Goal: Task Accomplishment & Management: Manage account settings

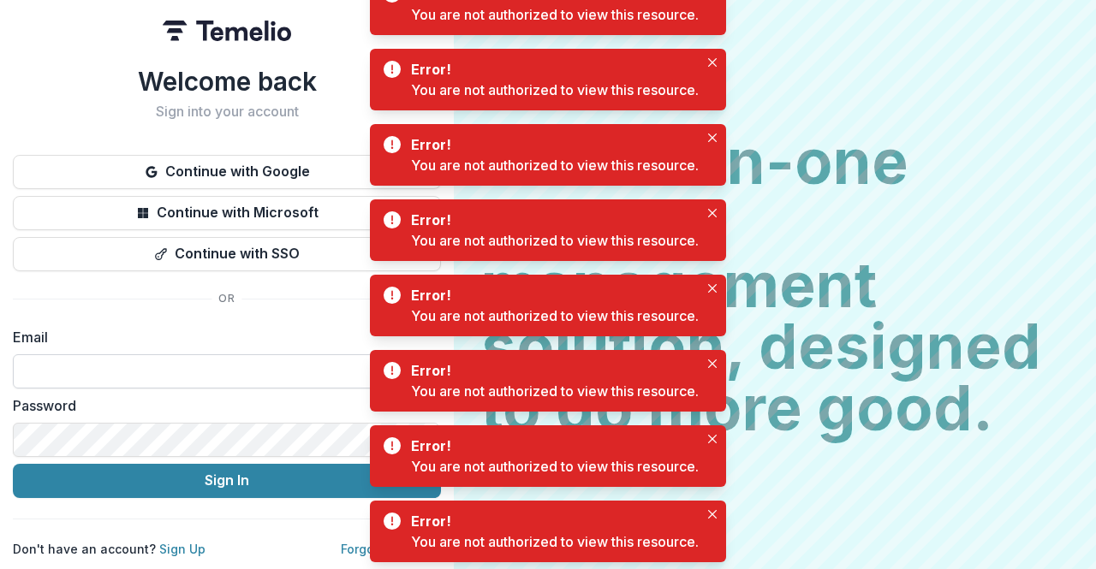
click at [148, 370] on input at bounding box center [227, 372] width 428 height 34
type input "**********"
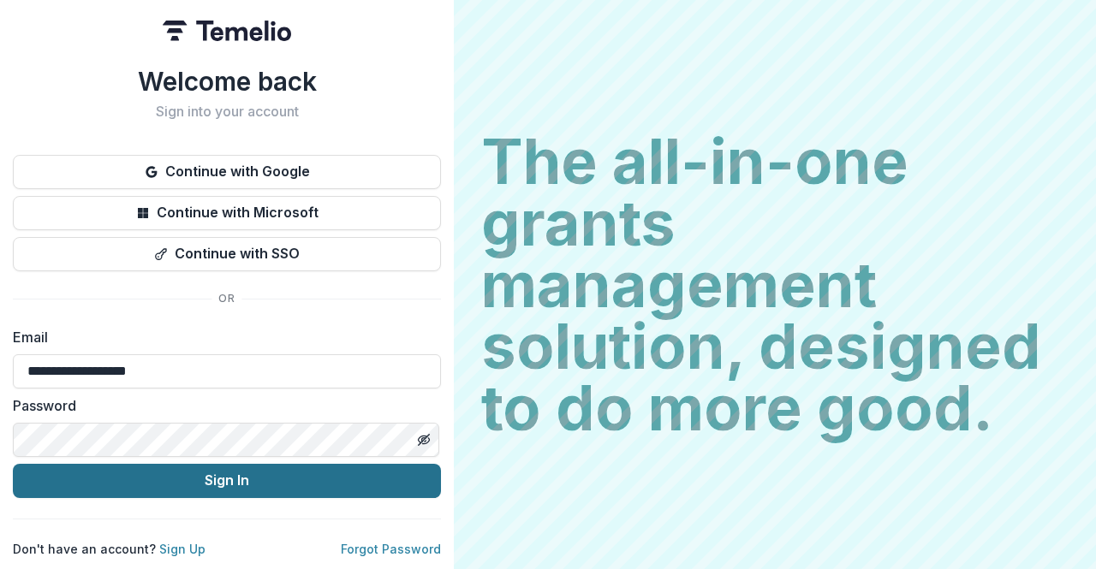
click at [160, 481] on button "Sign In" at bounding box center [227, 481] width 428 height 34
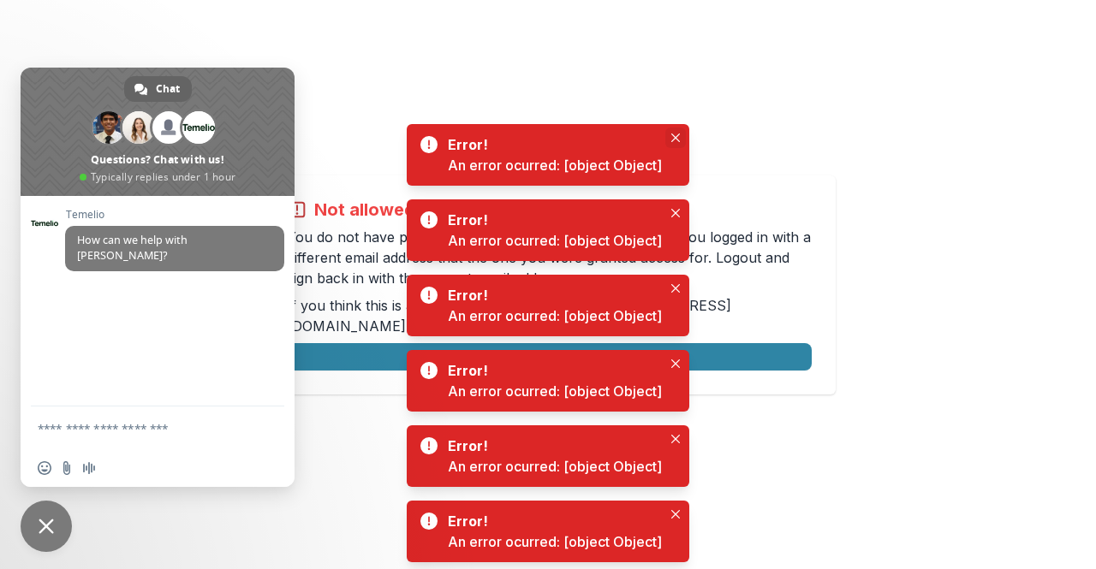
click at [676, 131] on button "Close" at bounding box center [675, 138] width 21 height 21
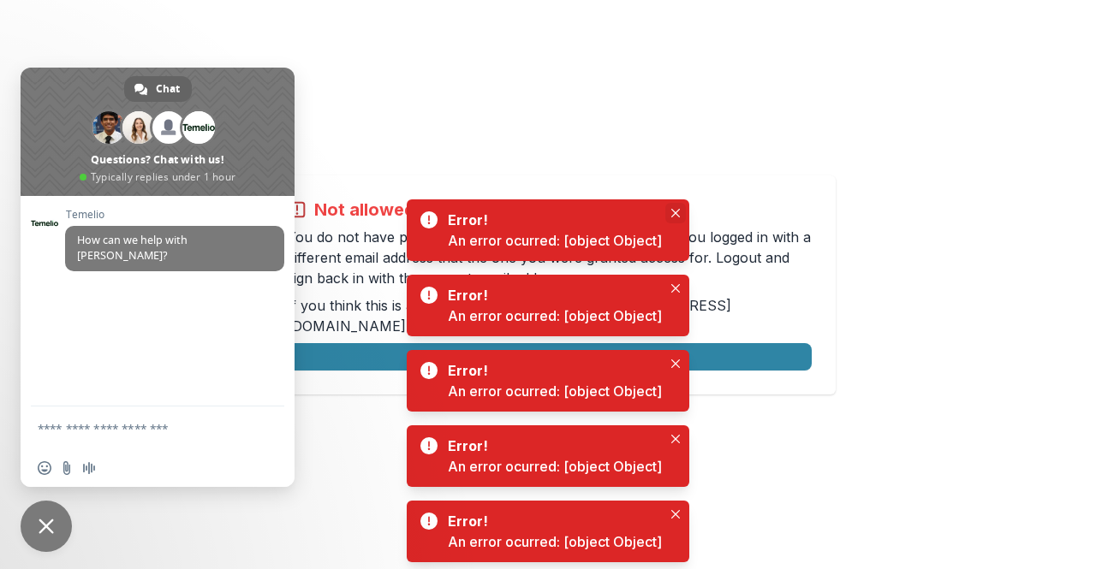
click at [670, 212] on button "Close" at bounding box center [675, 213] width 21 height 21
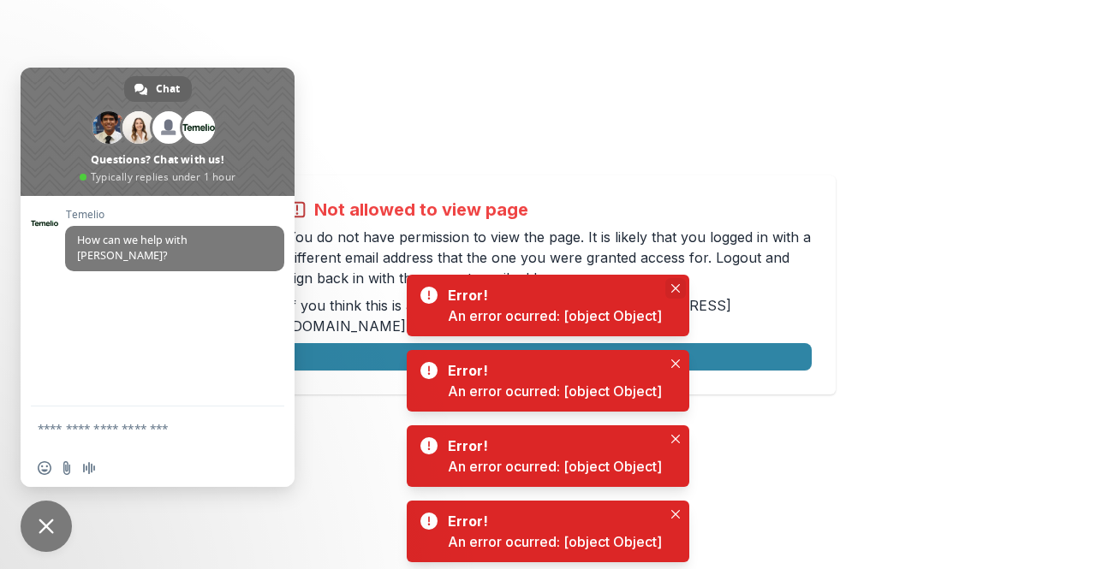
click at [677, 292] on icon "Close" at bounding box center [675, 288] width 9 height 9
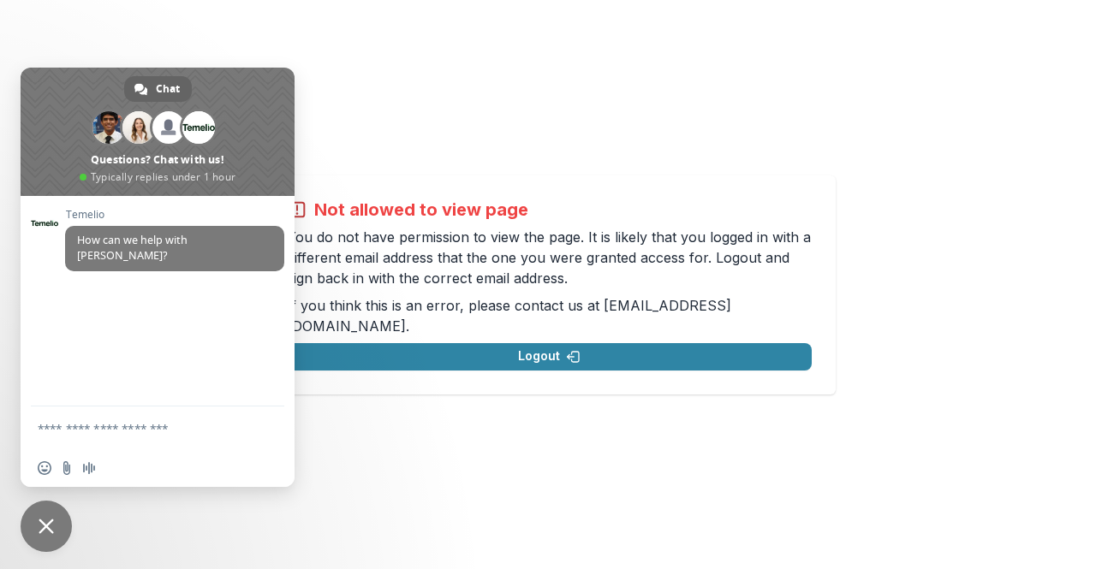
click at [406, 184] on div "Not allowed to view page You do not have permission to view the page. It is lik…" at bounding box center [548, 284] width 1096 height 569
click at [50, 513] on span "Close chat" at bounding box center [46, 526] width 51 height 51
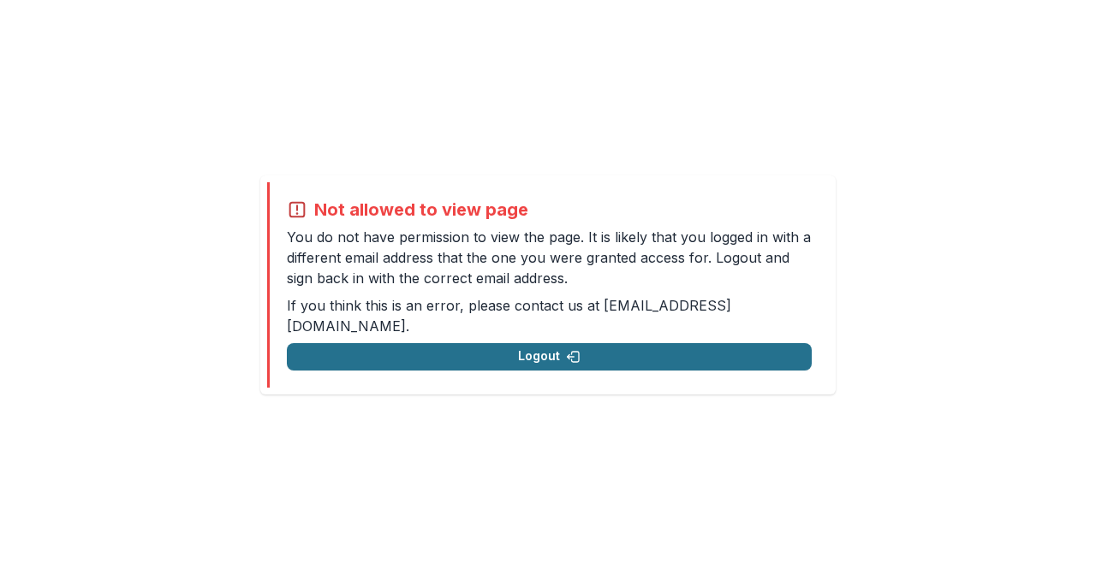
click at [467, 344] on button "Logout" at bounding box center [549, 356] width 525 height 27
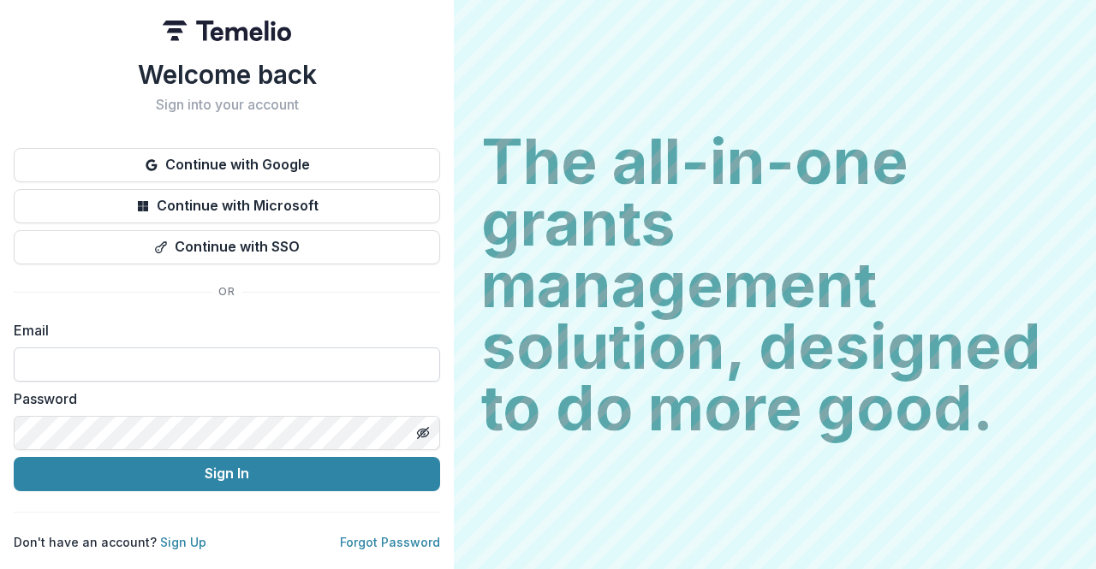
click at [168, 366] on input at bounding box center [227, 365] width 426 height 34
type input "**********"
click at [14, 457] on button "Sign In" at bounding box center [227, 474] width 426 height 34
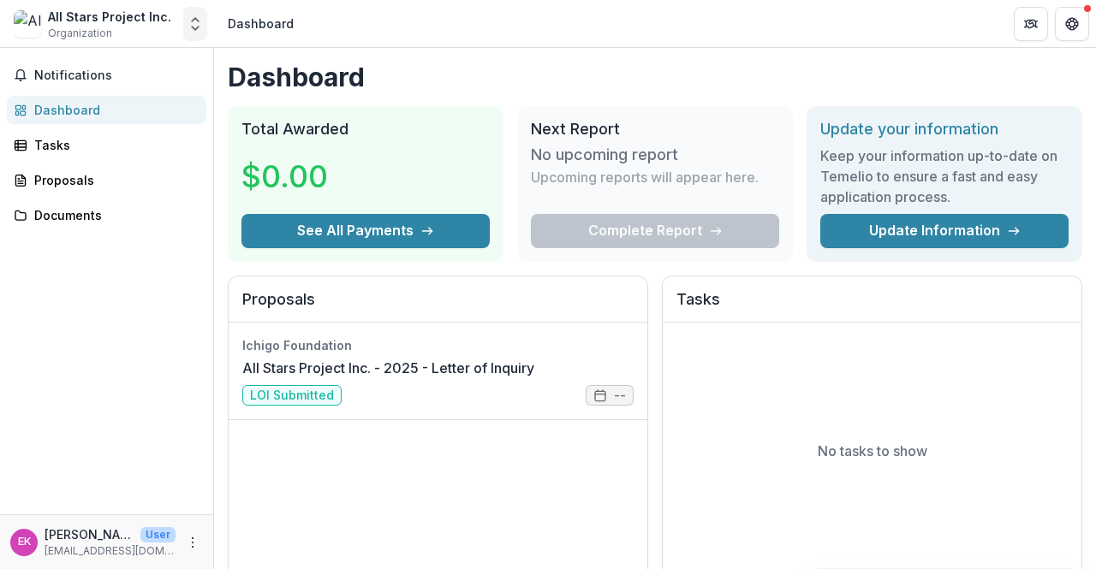
click at [185, 21] on button "Open entity switcher" at bounding box center [195, 24] width 24 height 34
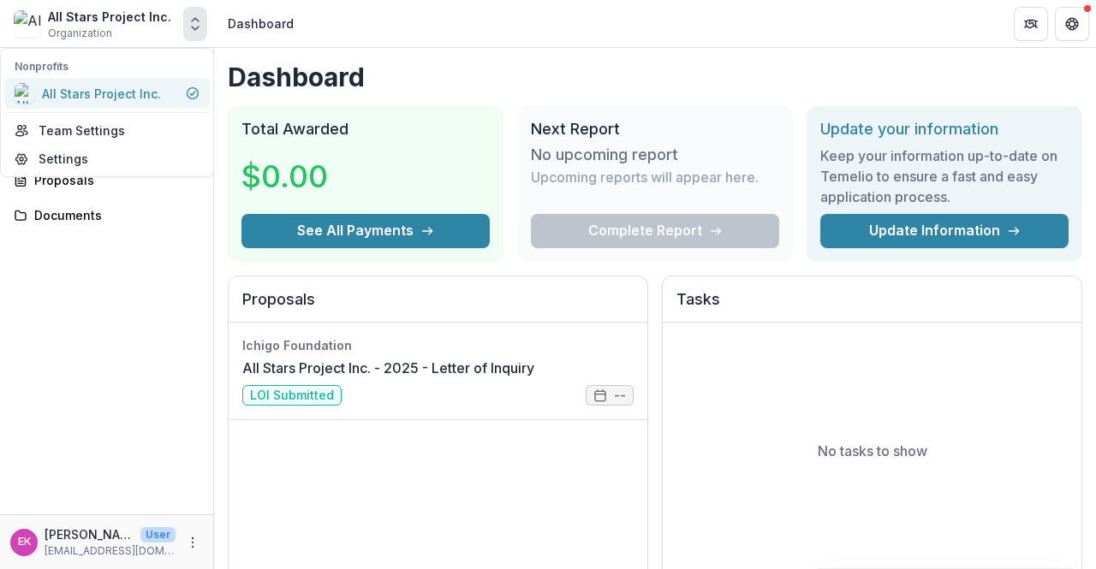
click at [156, 92] on div "All Stars Project Inc." at bounding box center [101, 94] width 119 height 18
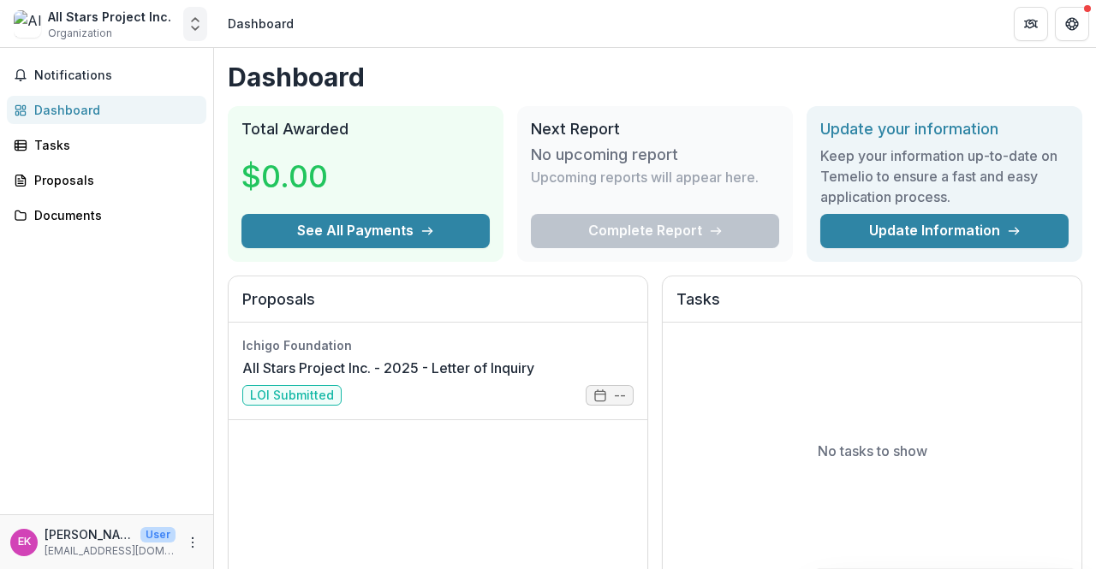
click at [194, 28] on polyline "Open entity switcher" at bounding box center [195, 28] width 7 height 3
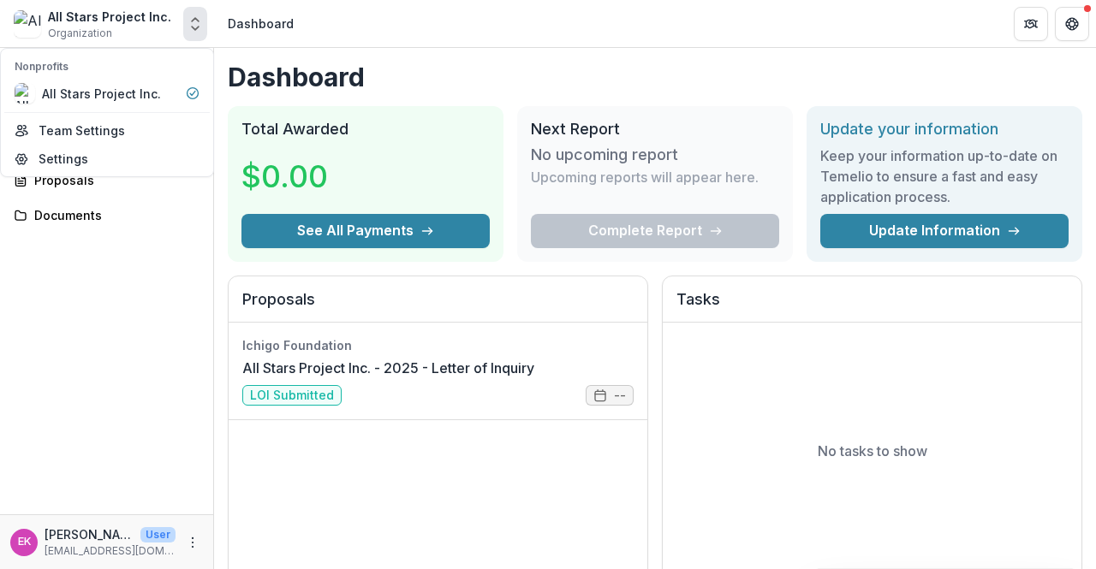
click at [392, 37] on header "Dashboard" at bounding box center [655, 23] width 882 height 47
